Goal: Task Accomplishment & Management: Use online tool/utility

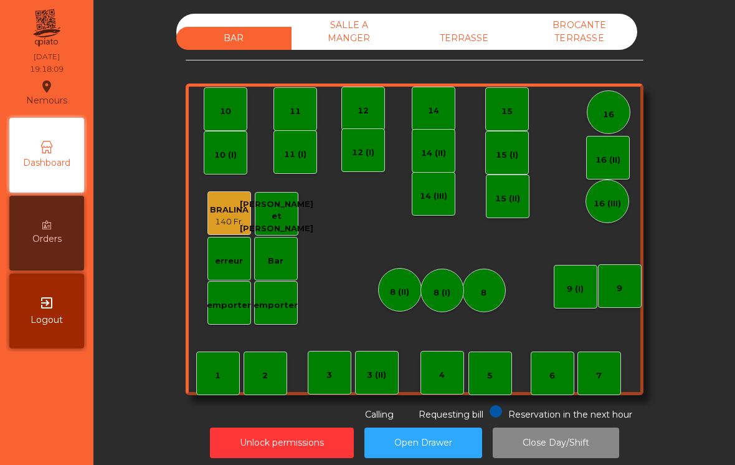
click at [598, 394] on div "7" at bounding box center [600, 374] width 44 height 44
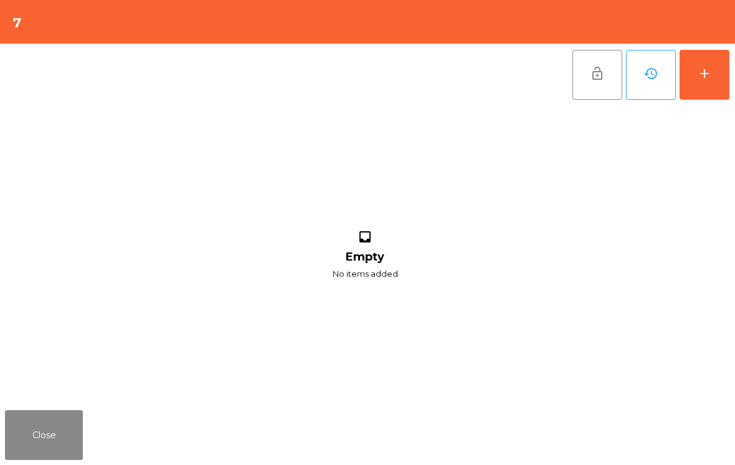
click at [693, 82] on button "add" at bounding box center [705, 75] width 50 height 50
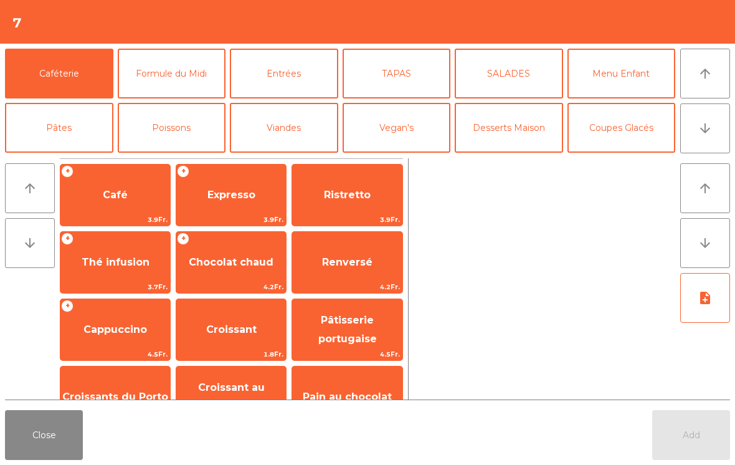
click at [292, 133] on button "Viandes" at bounding box center [284, 128] width 108 height 50
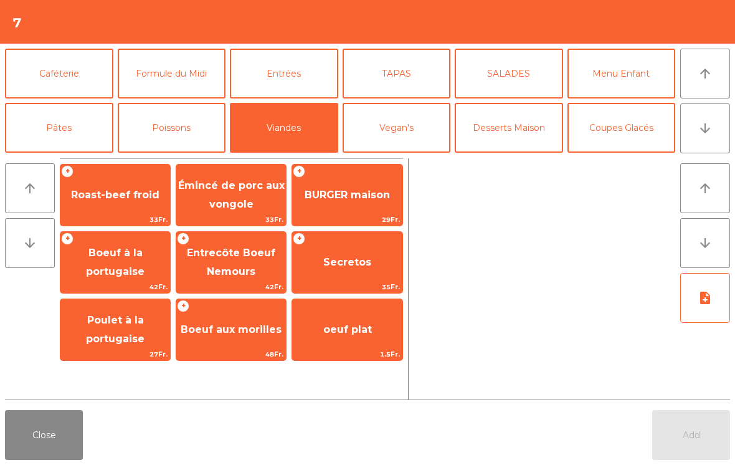
click at [245, 181] on span "Émincé de porc aux vongole" at bounding box center [231, 195] width 107 height 31
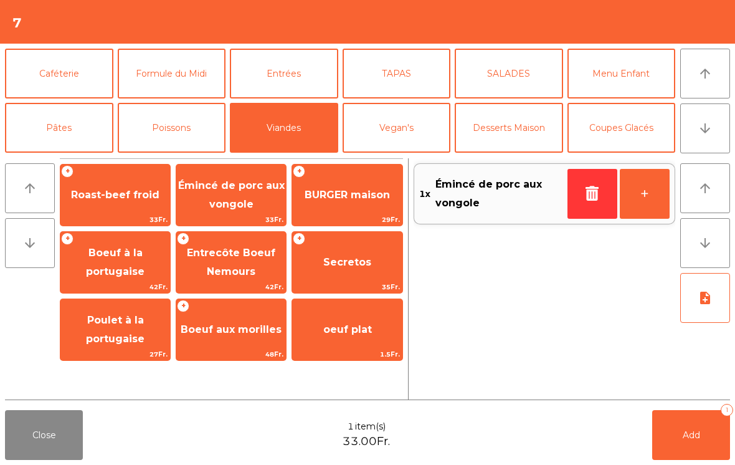
click at [377, 267] on span "Secretos" at bounding box center [347, 263] width 110 height 34
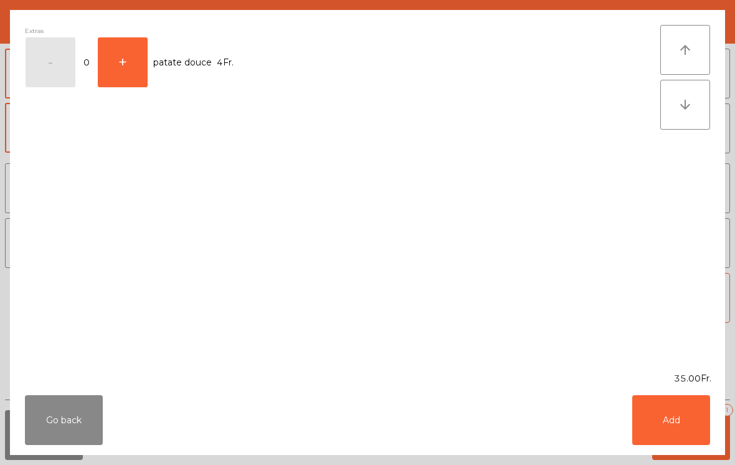
click at [686, 439] on button "Add" at bounding box center [672, 420] width 78 height 50
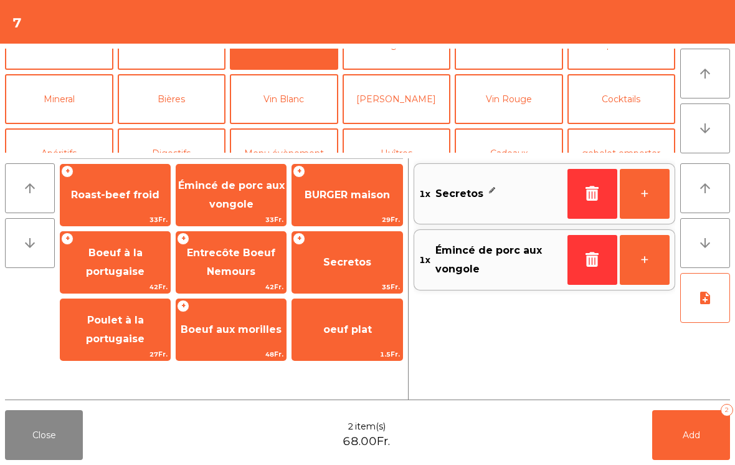
scroll to position [82, 0]
click at [301, 105] on button "Vin Blanc" at bounding box center [284, 100] width 108 height 50
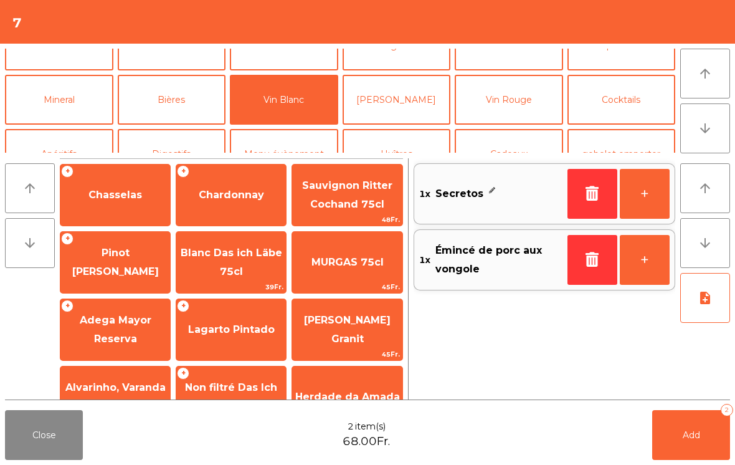
click at [523, 89] on button "Vin Rouge" at bounding box center [509, 100] width 108 height 50
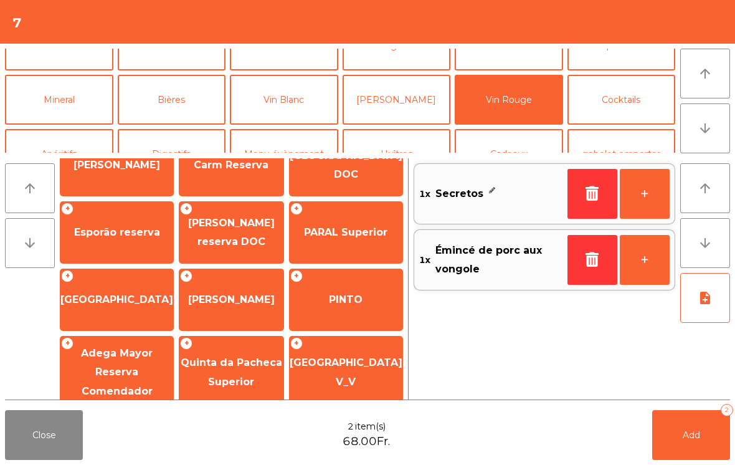
scroll to position [167, 0]
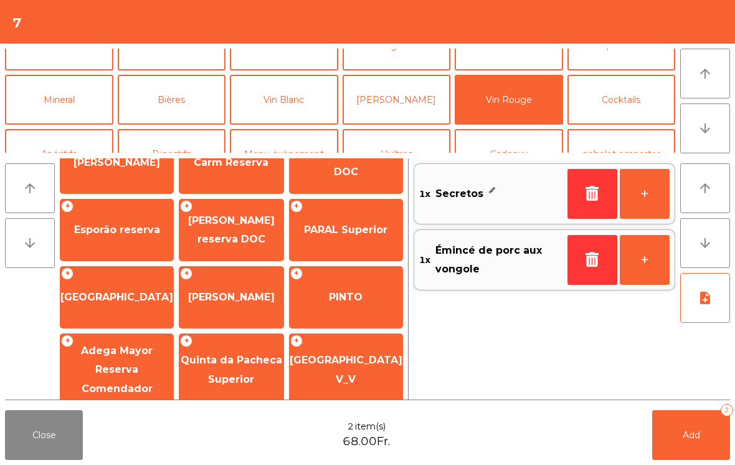
click at [248, 295] on span "[PERSON_NAME]" at bounding box center [231, 297] width 87 height 12
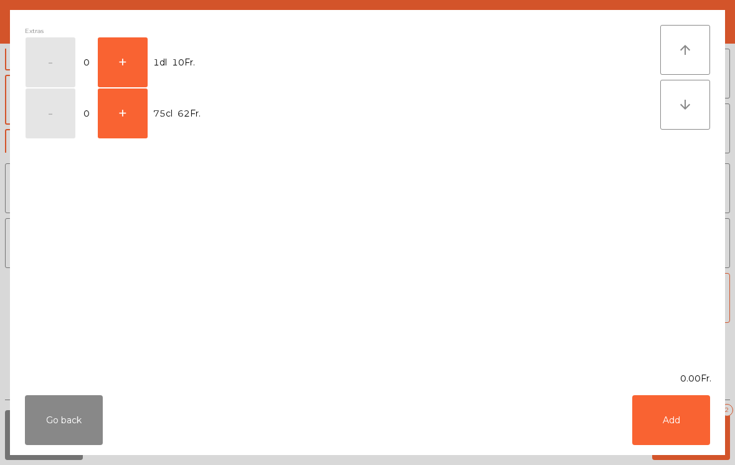
click at [131, 47] on button "+" at bounding box center [123, 62] width 50 height 50
click at [709, 408] on button "Add" at bounding box center [672, 420] width 78 height 50
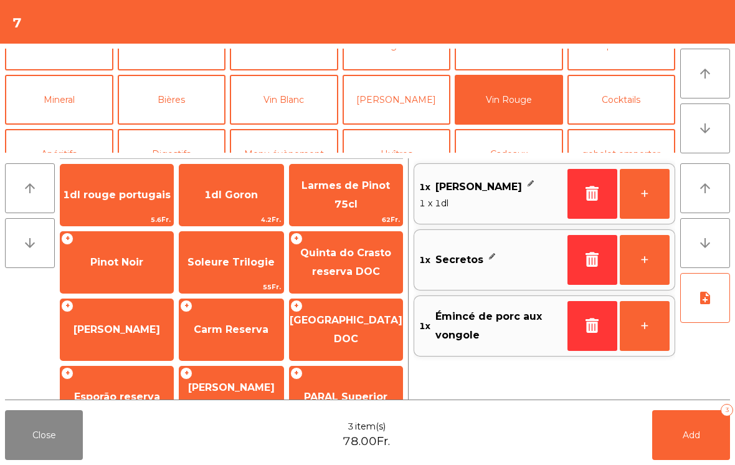
scroll to position [0, 0]
click at [380, 262] on span "Quinta do Crasto reserva DOC" at bounding box center [346, 262] width 113 height 53
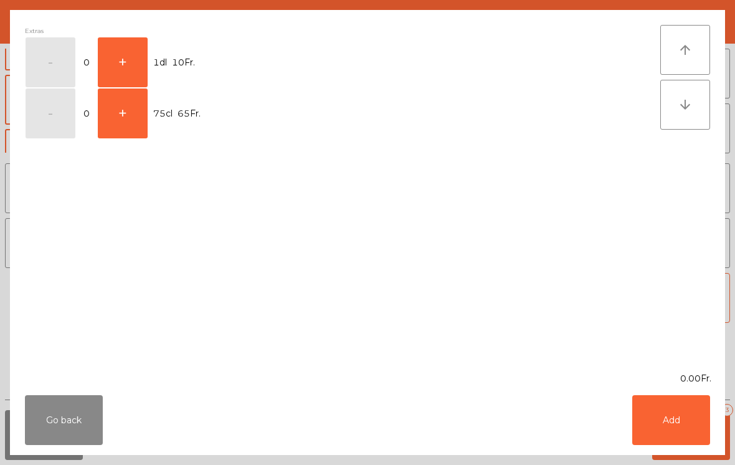
click at [125, 63] on button "+" at bounding box center [123, 62] width 50 height 50
click at [682, 419] on button "Add" at bounding box center [672, 420] width 78 height 50
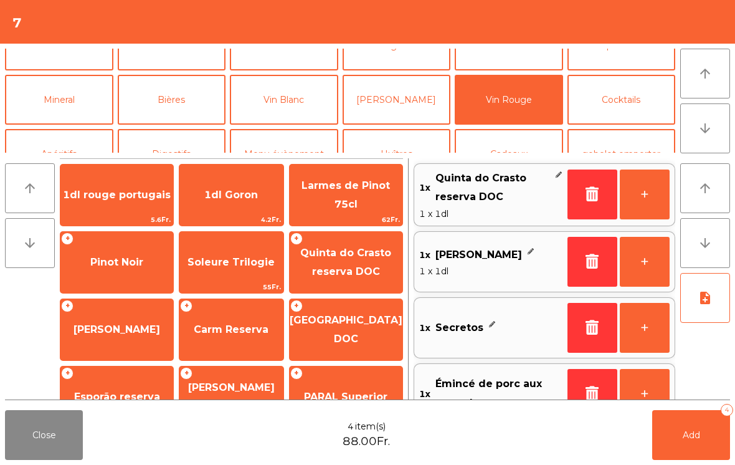
click at [692, 436] on span "Add" at bounding box center [691, 434] width 17 height 11
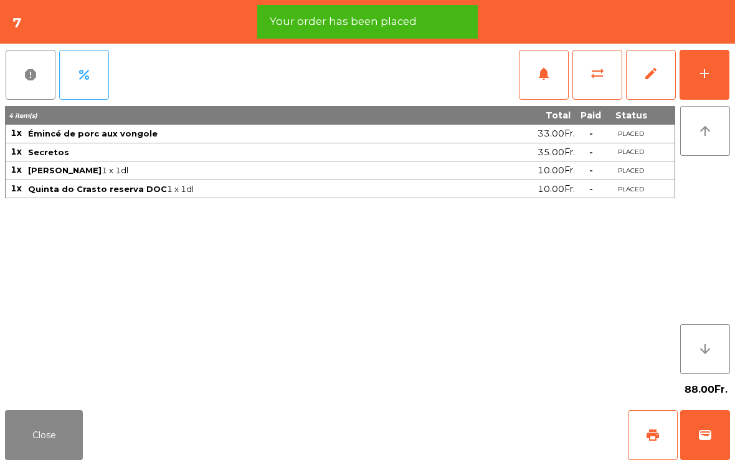
click at [724, 77] on button "add" at bounding box center [705, 75] width 50 height 50
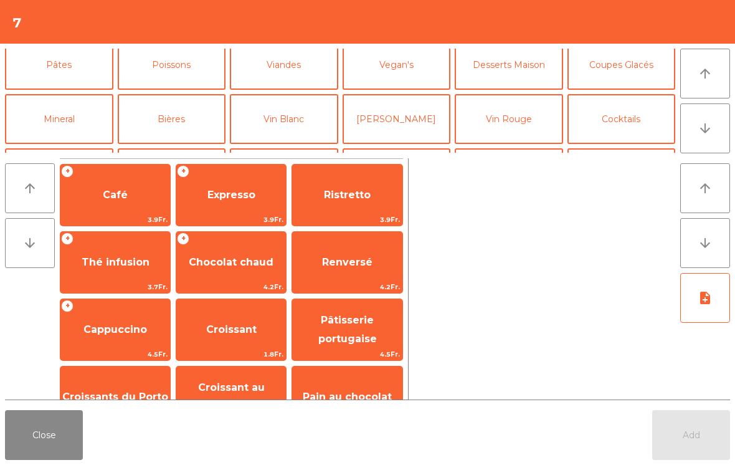
scroll to position [75, 0]
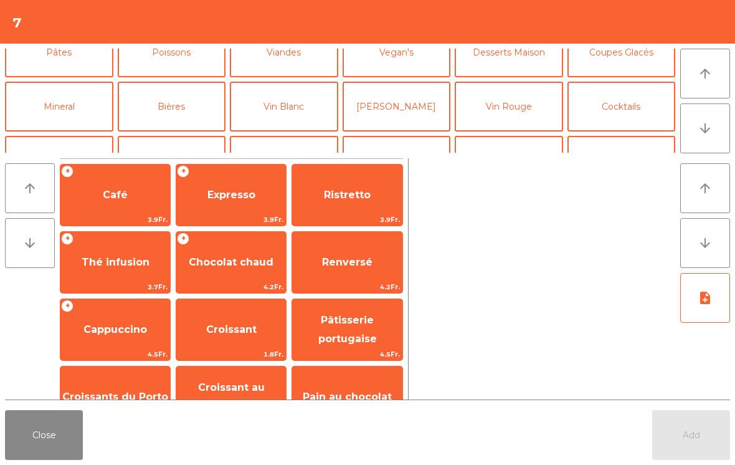
click at [183, 98] on button "Bières" at bounding box center [172, 107] width 108 height 50
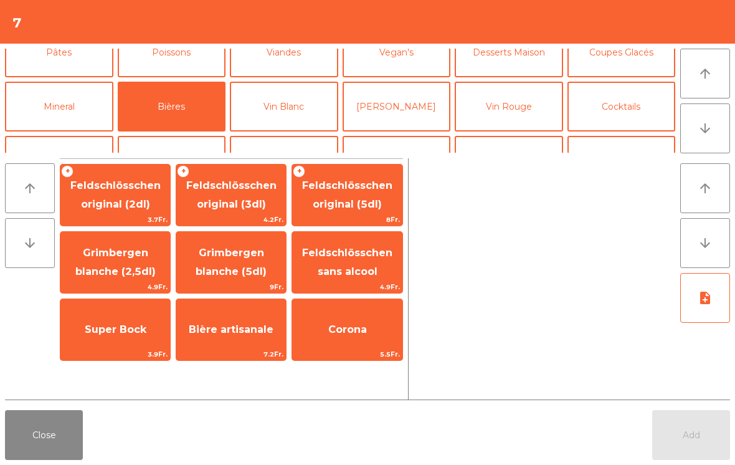
click at [63, 119] on button "Mineral" at bounding box center [59, 107] width 108 height 50
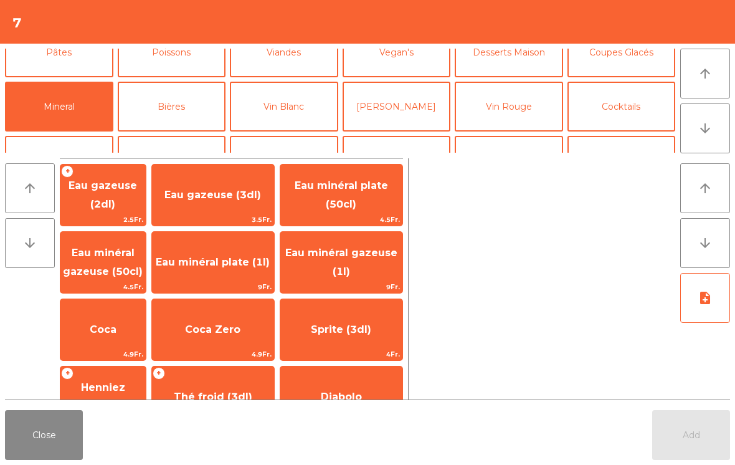
click at [350, 176] on span "Eau minéral plate (50cl)" at bounding box center [341, 195] width 122 height 53
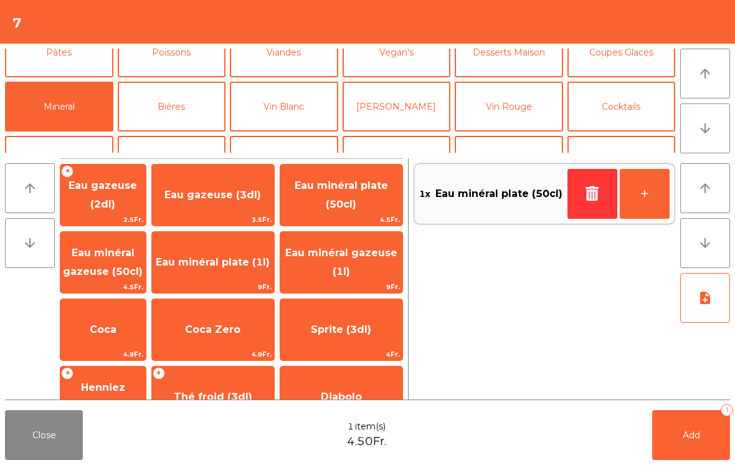
click at [72, 253] on span "Eau minéral gazeuse (50cl)" at bounding box center [103, 262] width 80 height 31
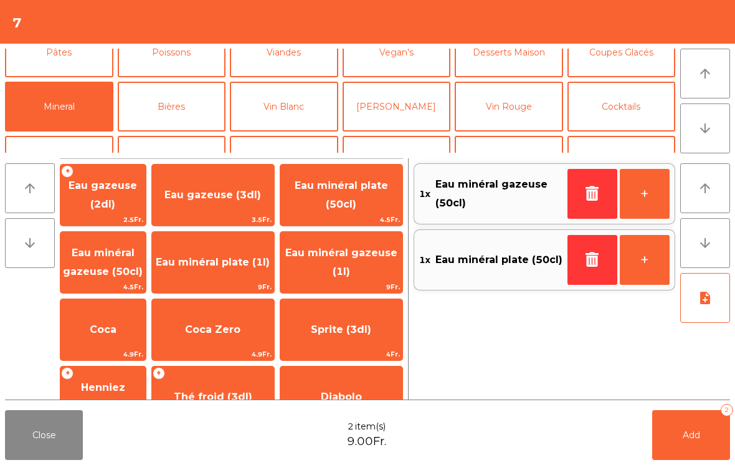
click at [682, 411] on button "Add 2" at bounding box center [692, 435] width 78 height 50
